Goal: Browse casually

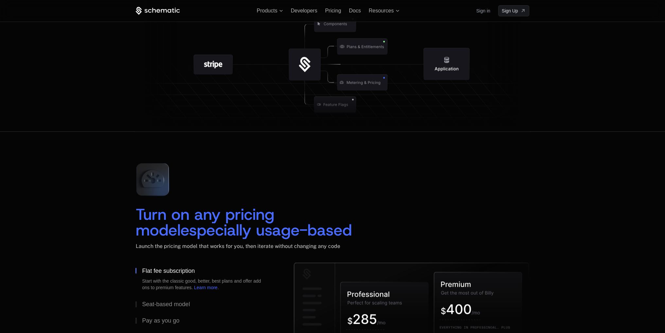
scroll to position [678, 0]
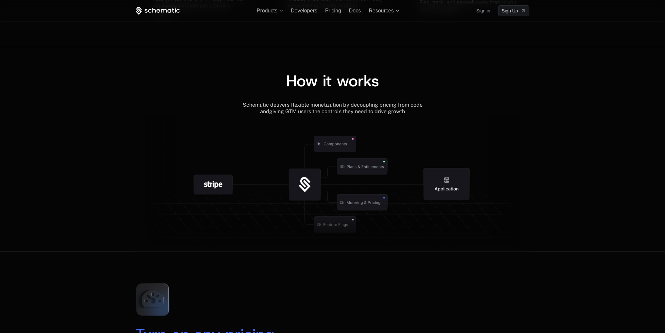
click at [304, 180] on icon at bounding box center [304, 186] width 11 height 12
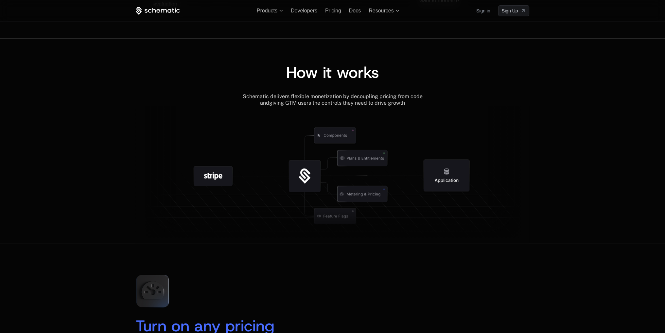
scroll to position [683, 0]
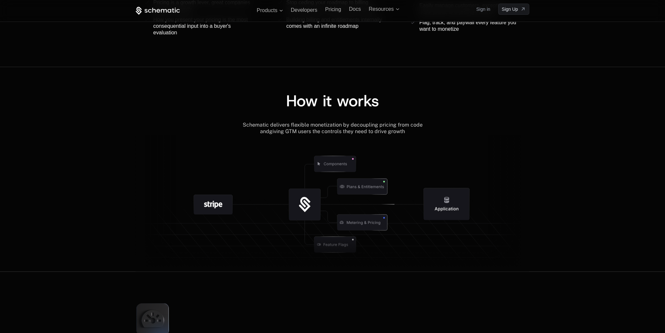
scroll to position [650, 0]
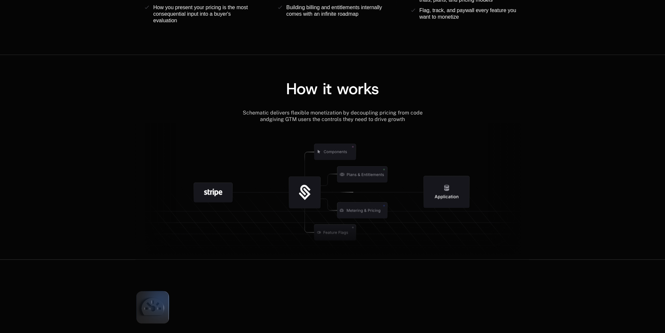
scroll to position [683, 0]
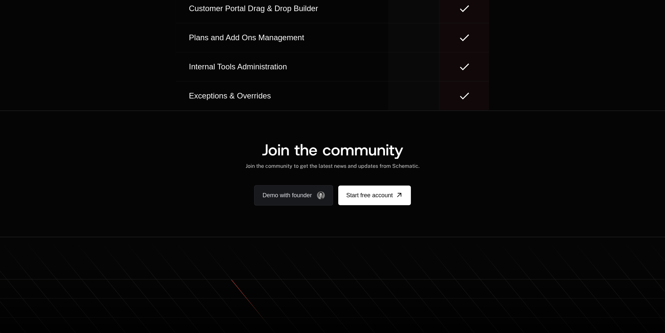
scroll to position [3887, 0]
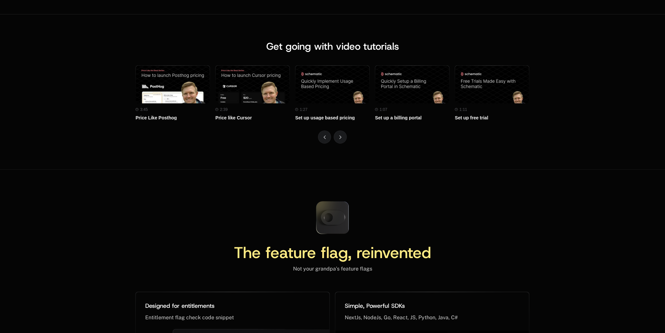
scroll to position [2844, 0]
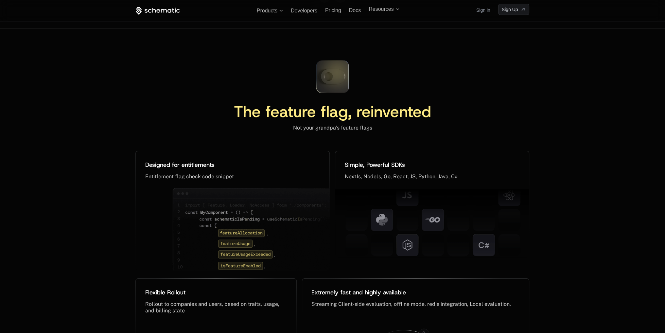
click at [326, 77] on icon at bounding box center [332, 76] width 43 height 43
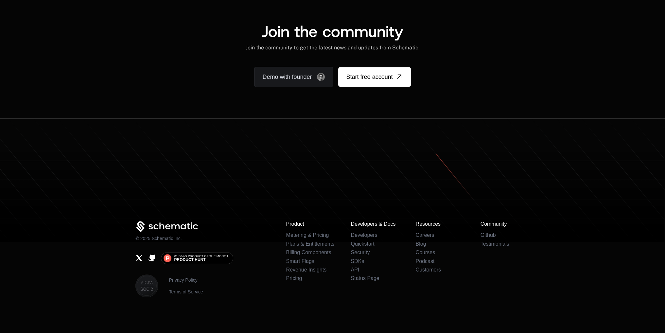
scroll to position [4005, 0]
